Goal: Check status: Check status

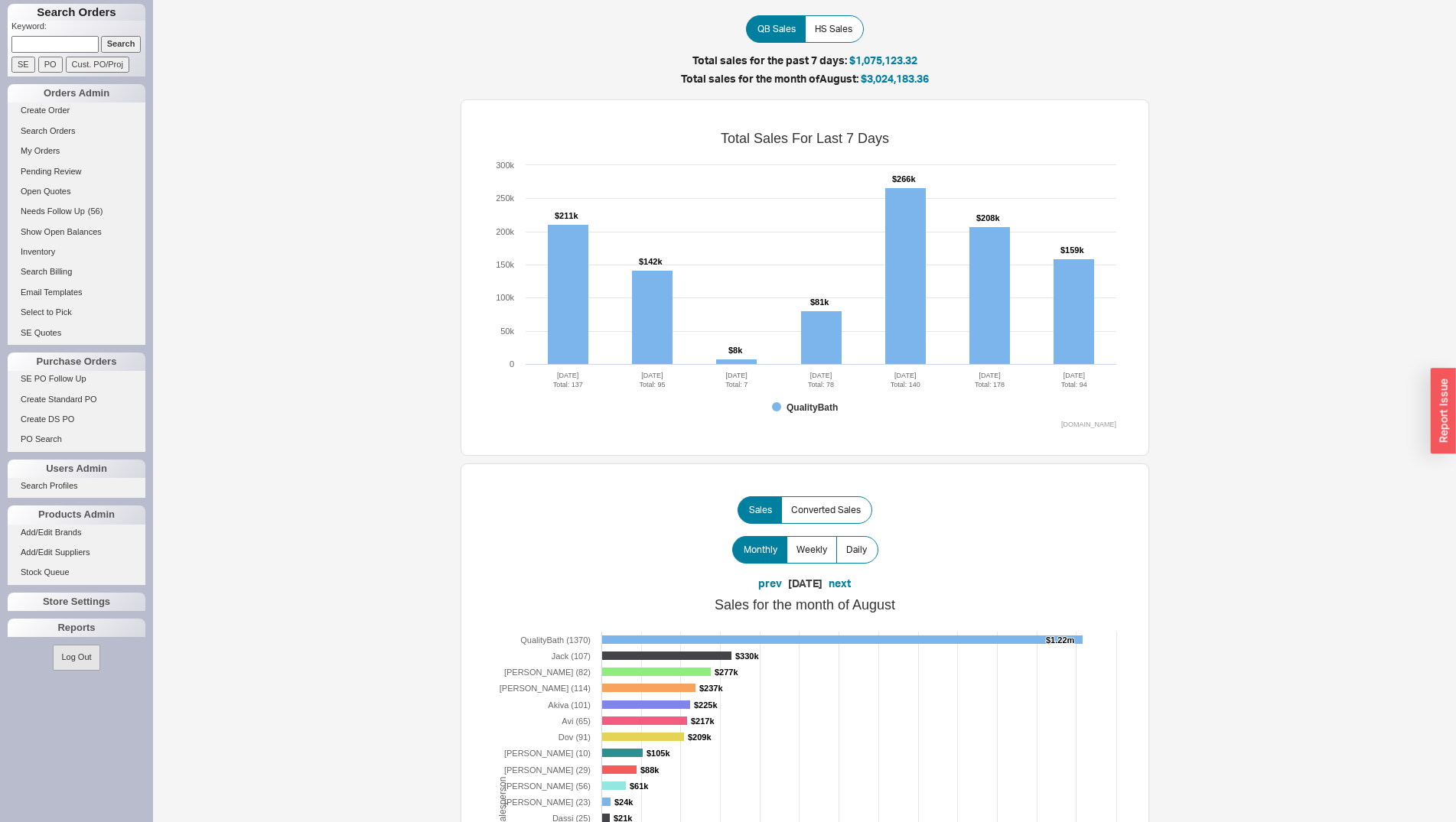
click at [54, 48] on input at bounding box center [55, 43] width 87 height 16
paste input "934922"
type input "934922"
click at [115, 45] on input "Search" at bounding box center [121, 43] width 41 height 16
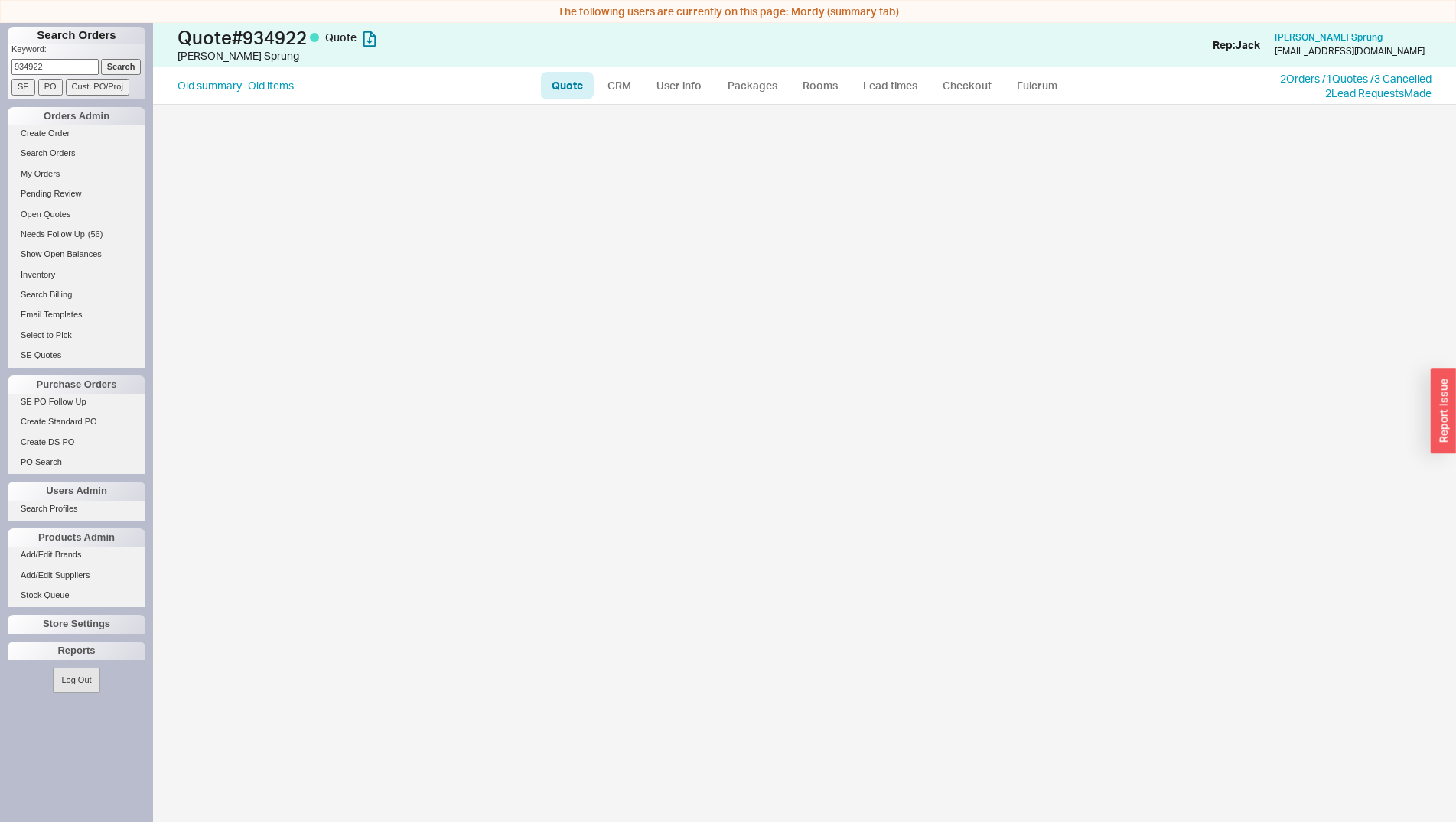
select select "LOW"
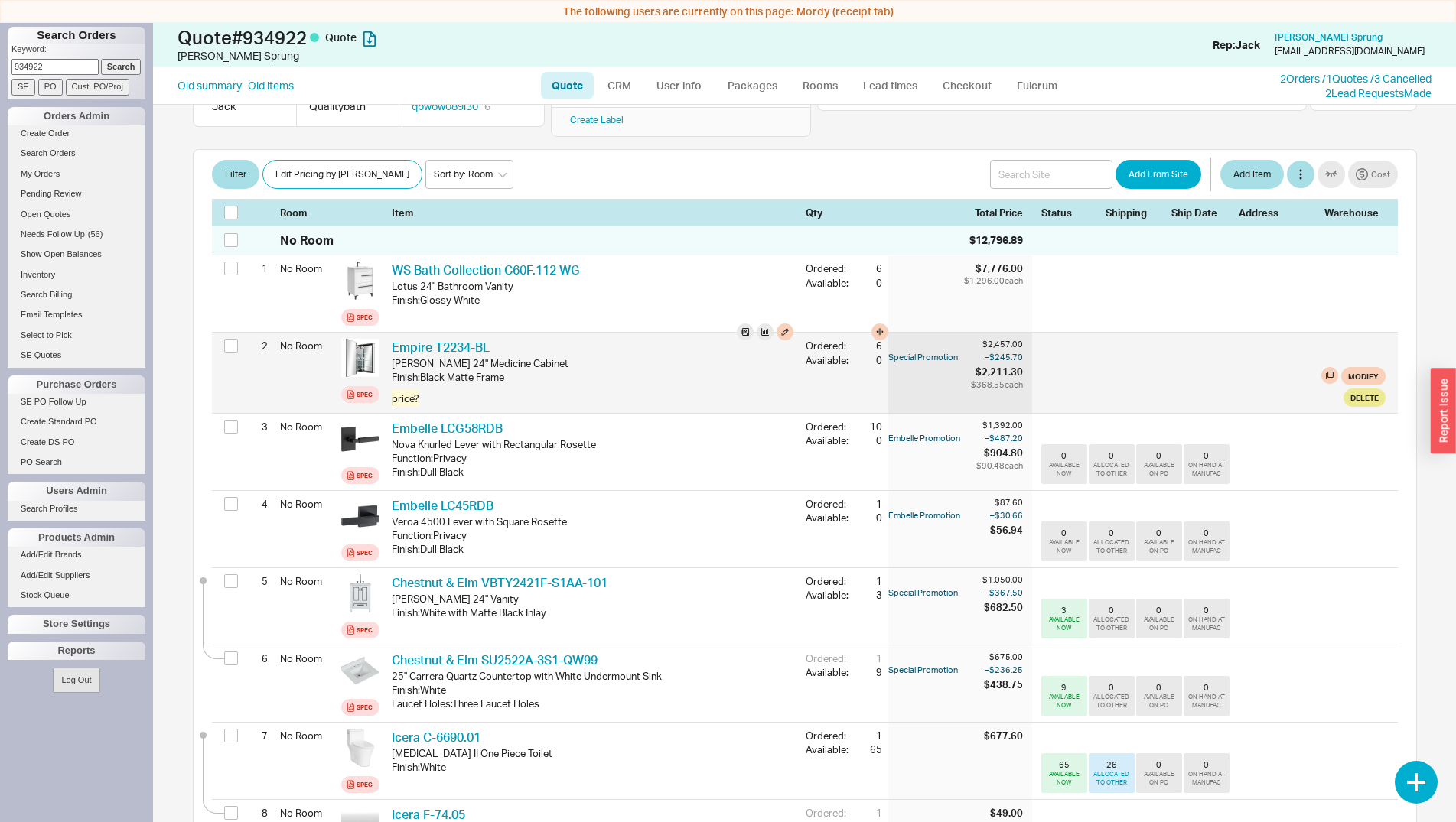
scroll to position [251, 0]
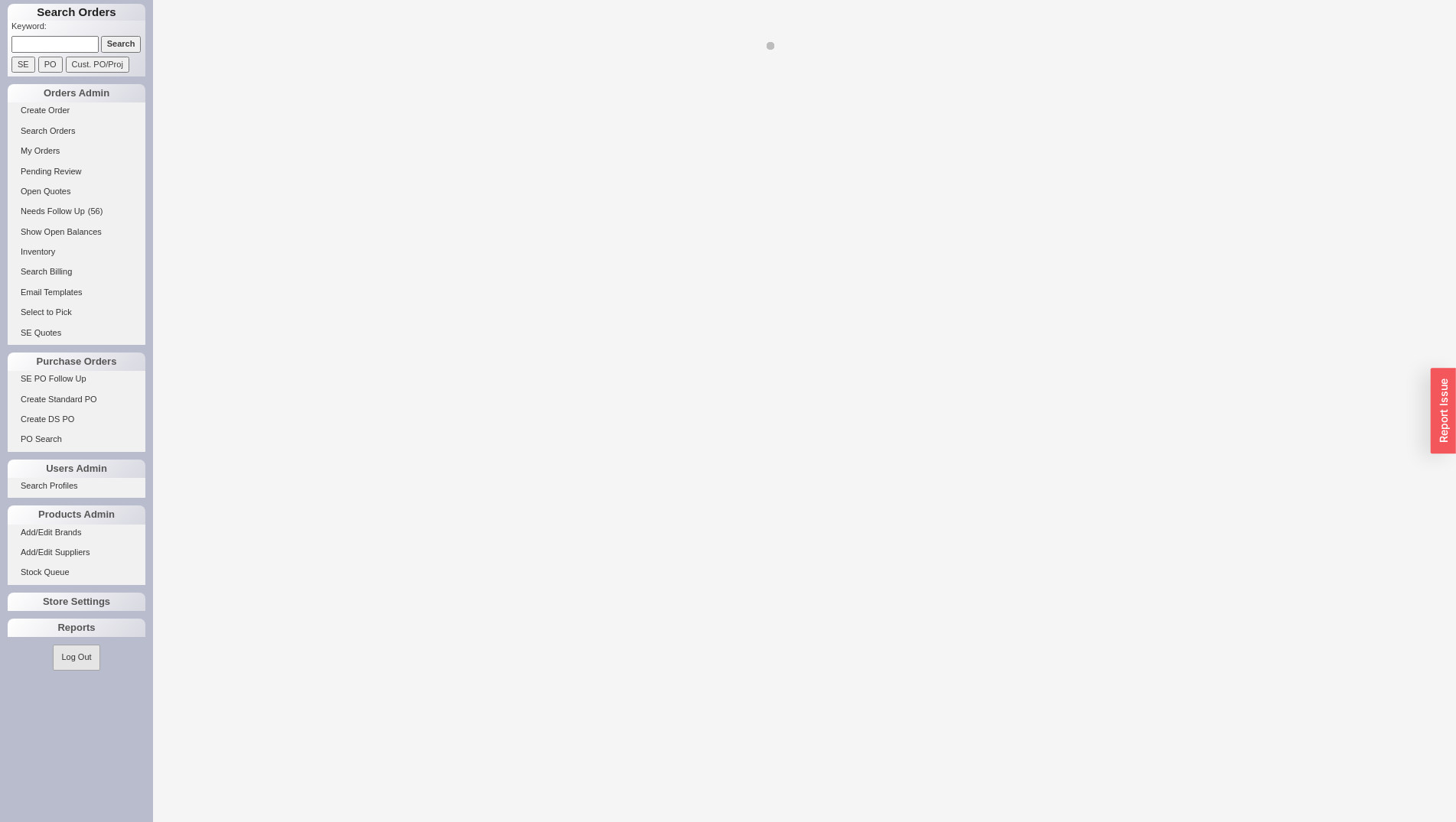
select select "LOW"
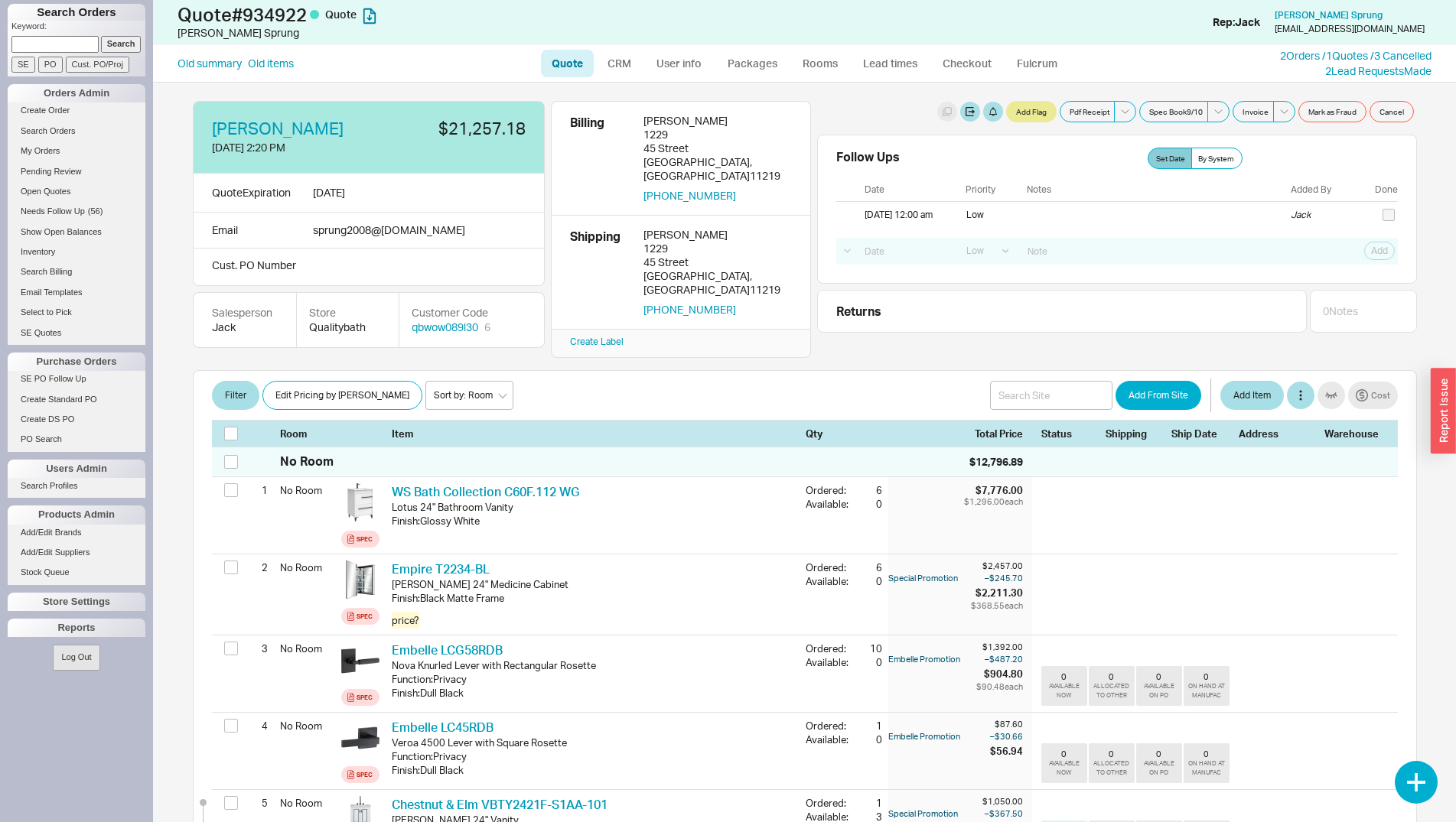
scroll to position [251, 0]
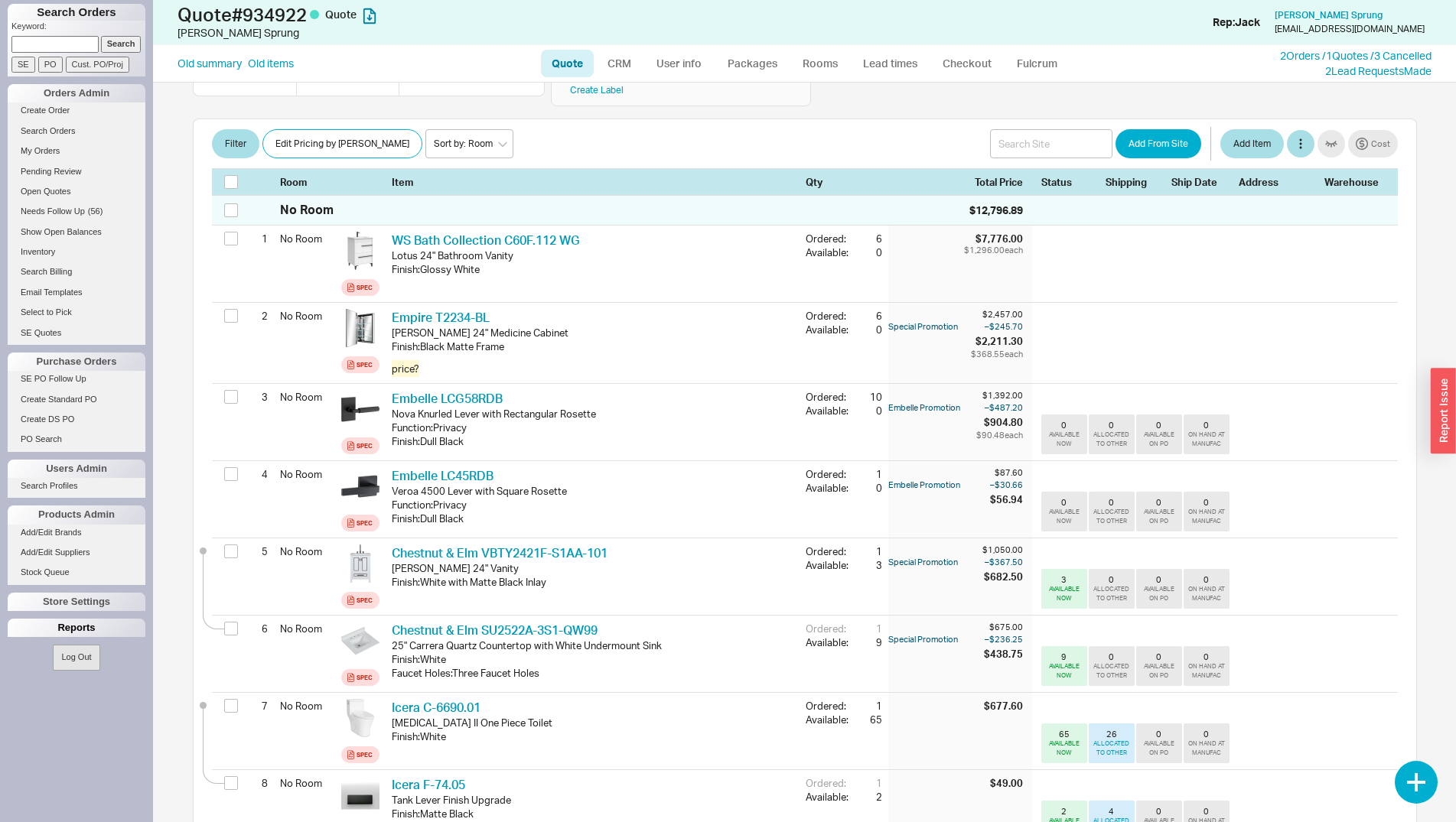
click at [67, 623] on div "Reports" at bounding box center [76, 628] width 138 height 18
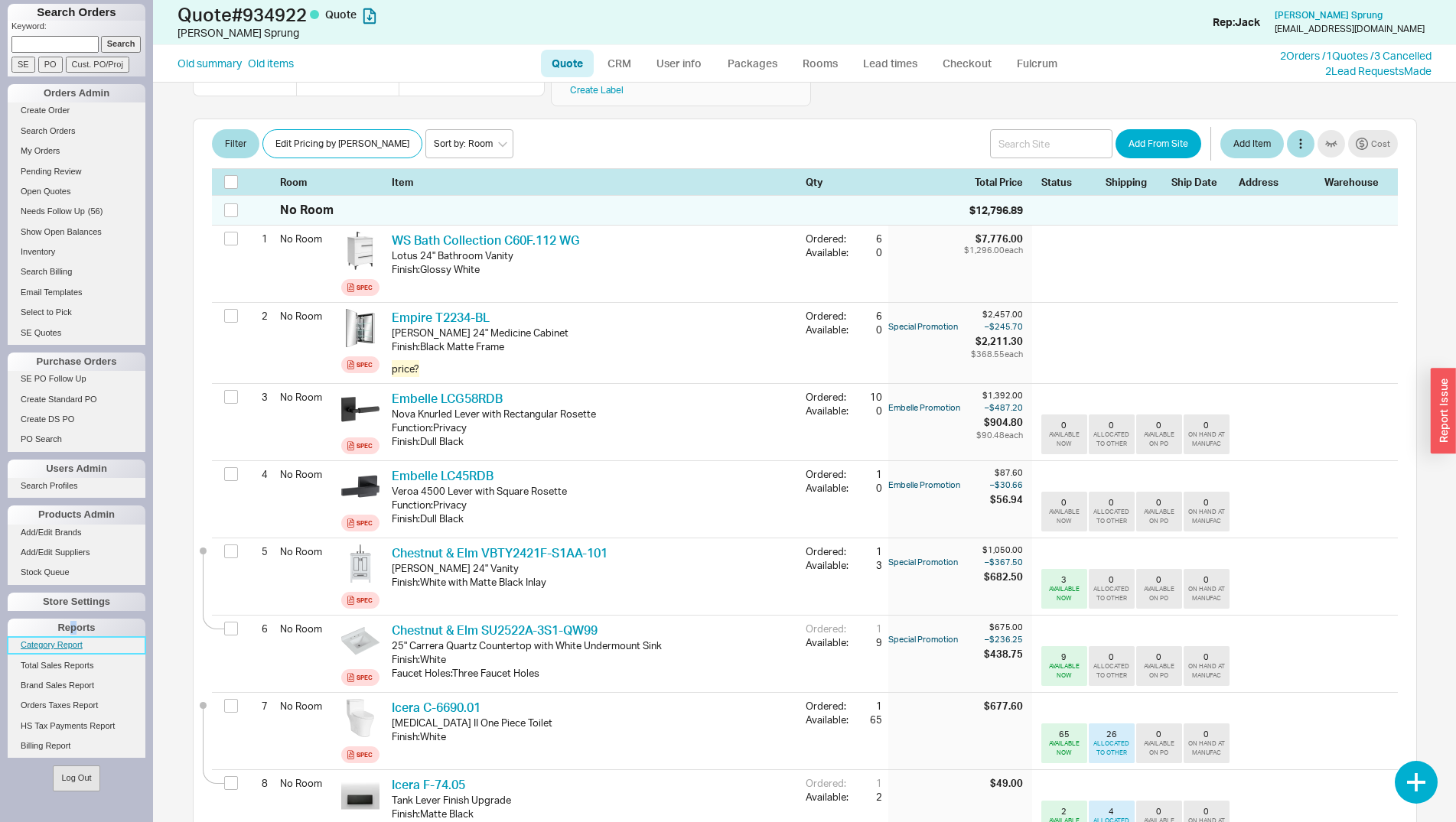
click at [71, 644] on link "Category Report" at bounding box center [76, 644] width 138 height 16
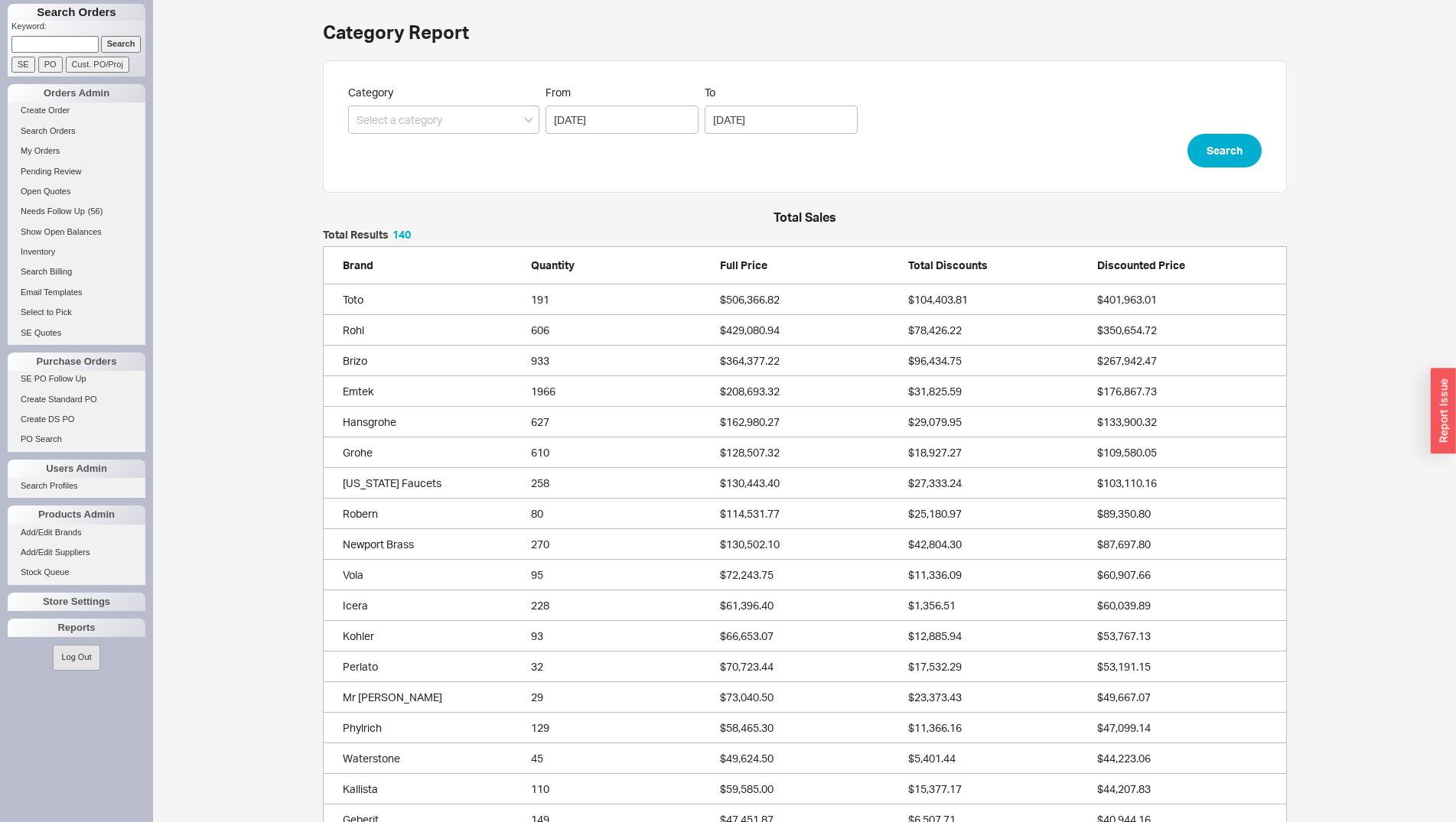
scroll to position [4324, 951]
click at [73, 631] on div "Reports" at bounding box center [76, 628] width 138 height 18
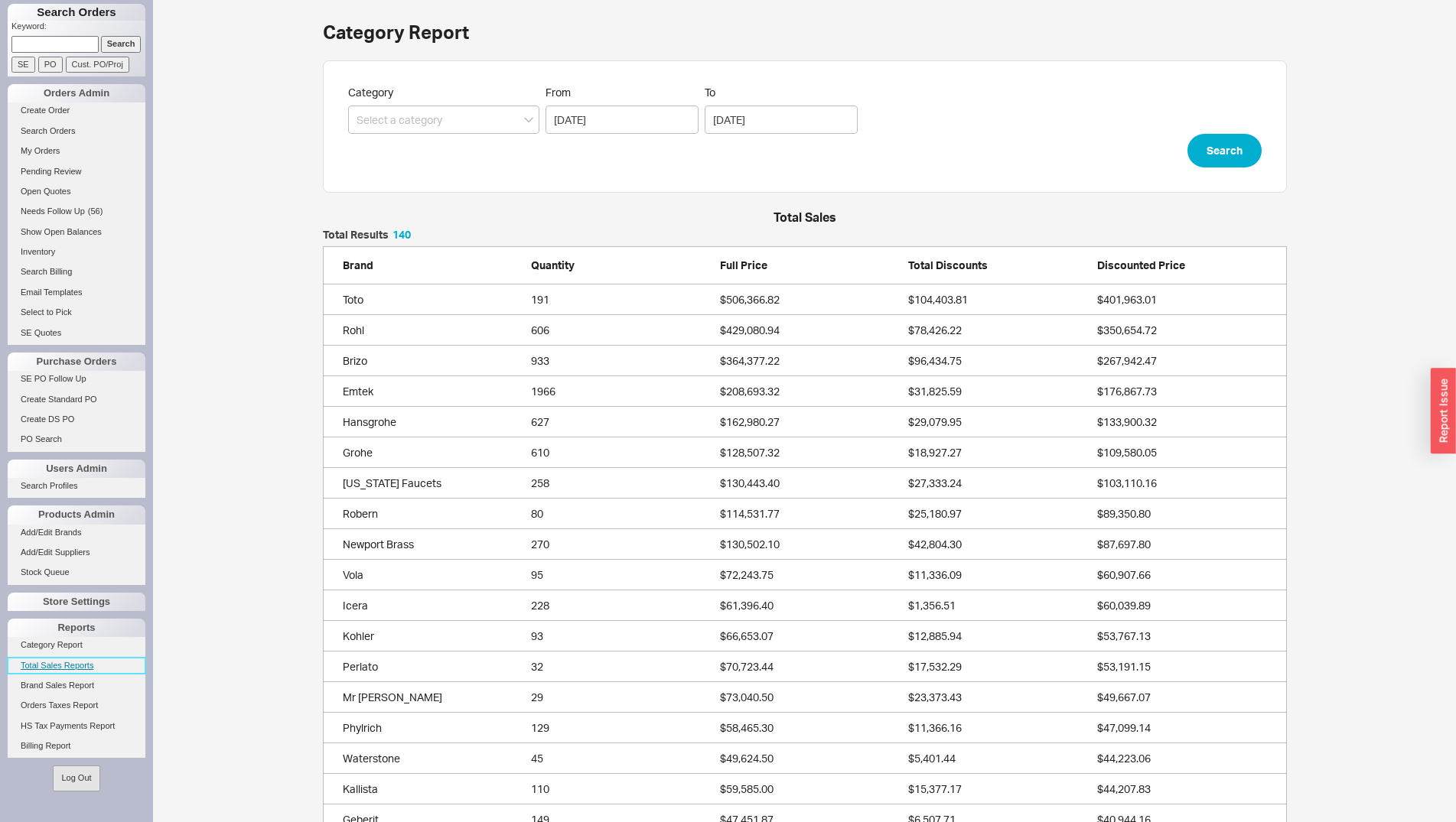
click at [61, 665] on link "Total Sales Reports" at bounding box center [76, 665] width 138 height 16
